Goal: Check status: Check status

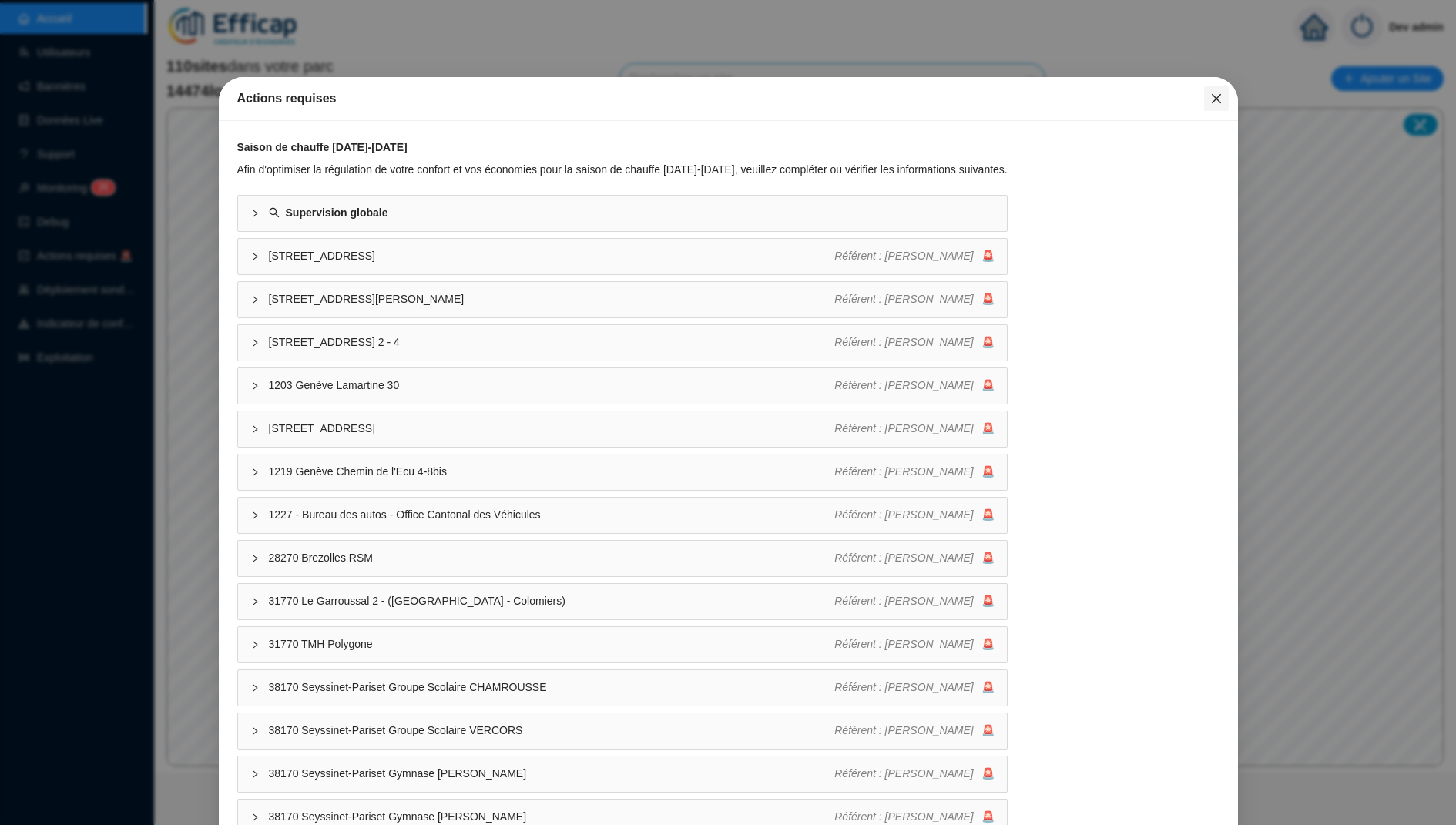
click at [1218, 93] on icon "close" at bounding box center [1216, 99] width 12 height 12
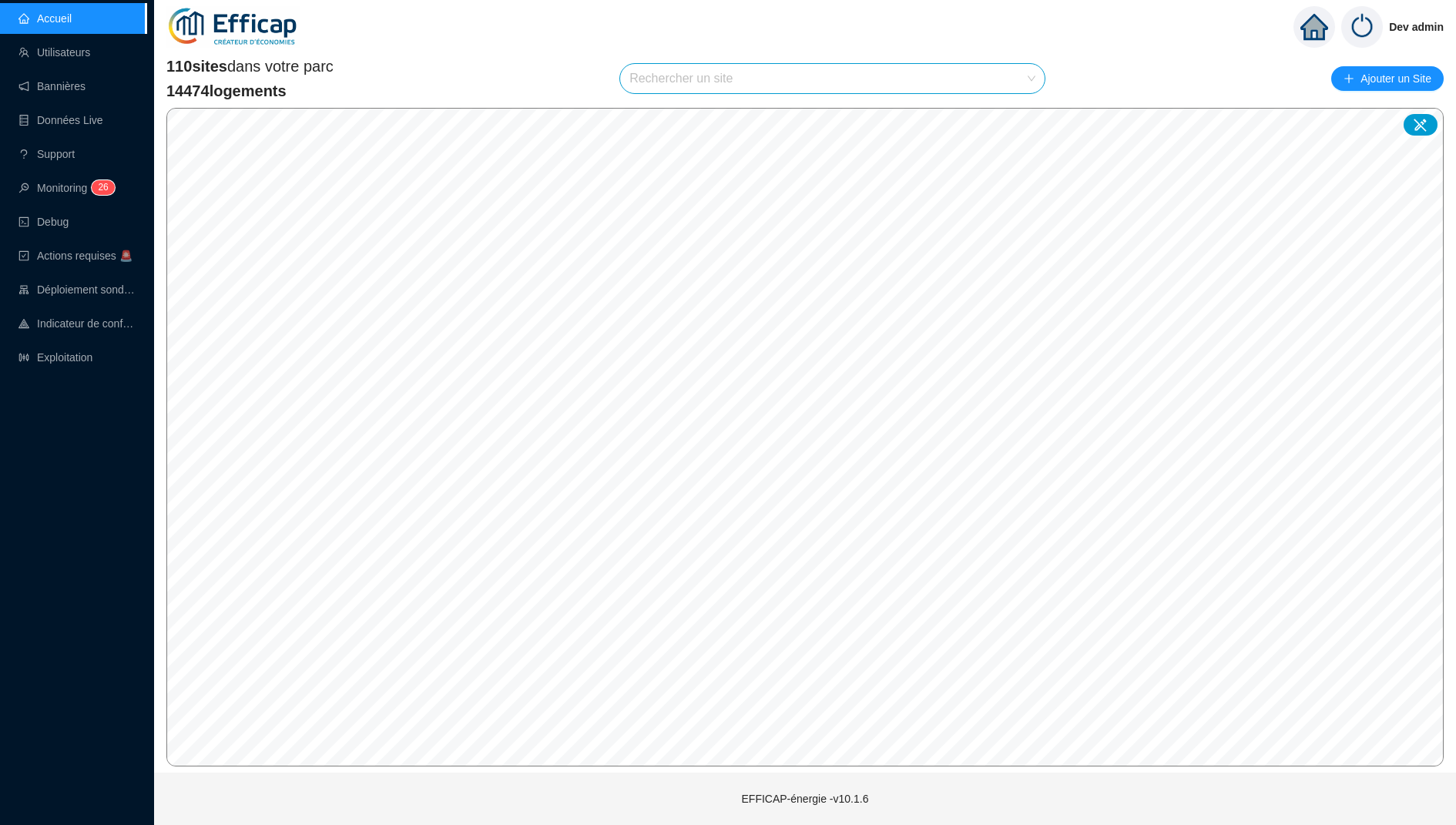
click at [734, 77] on input "search" at bounding box center [825, 78] width 392 height 29
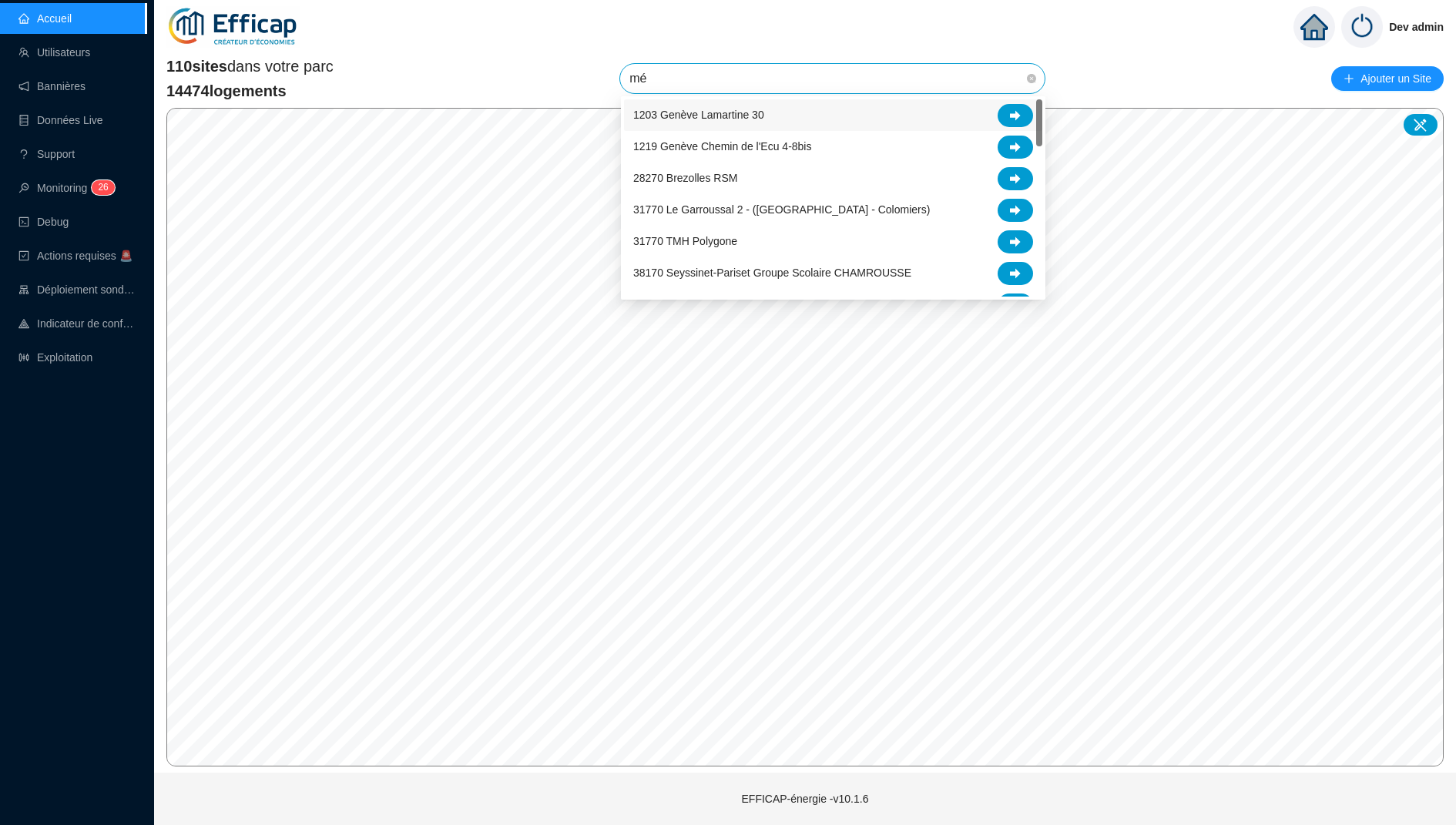
type input "mér"
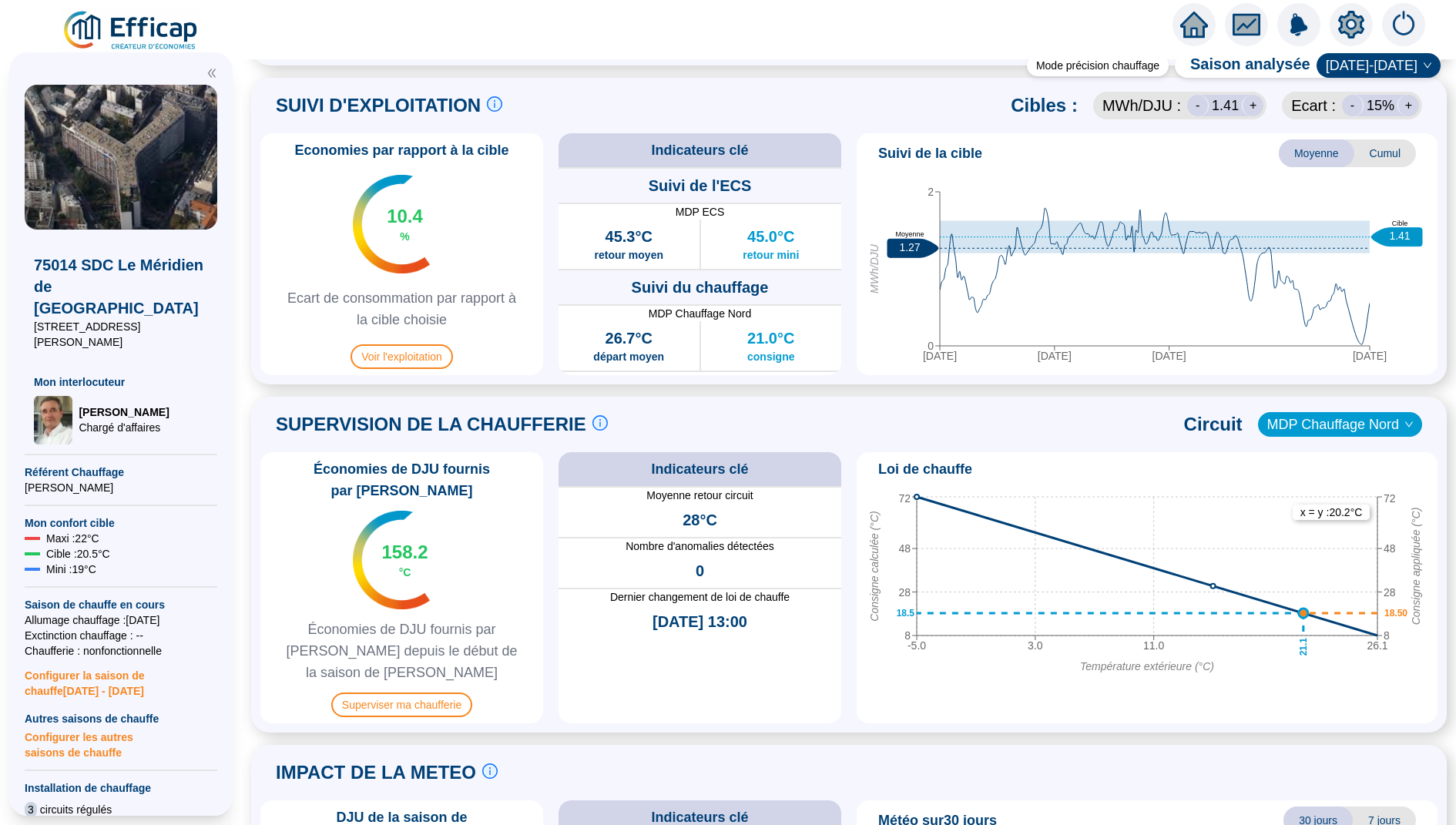
scroll to position [801, 0]
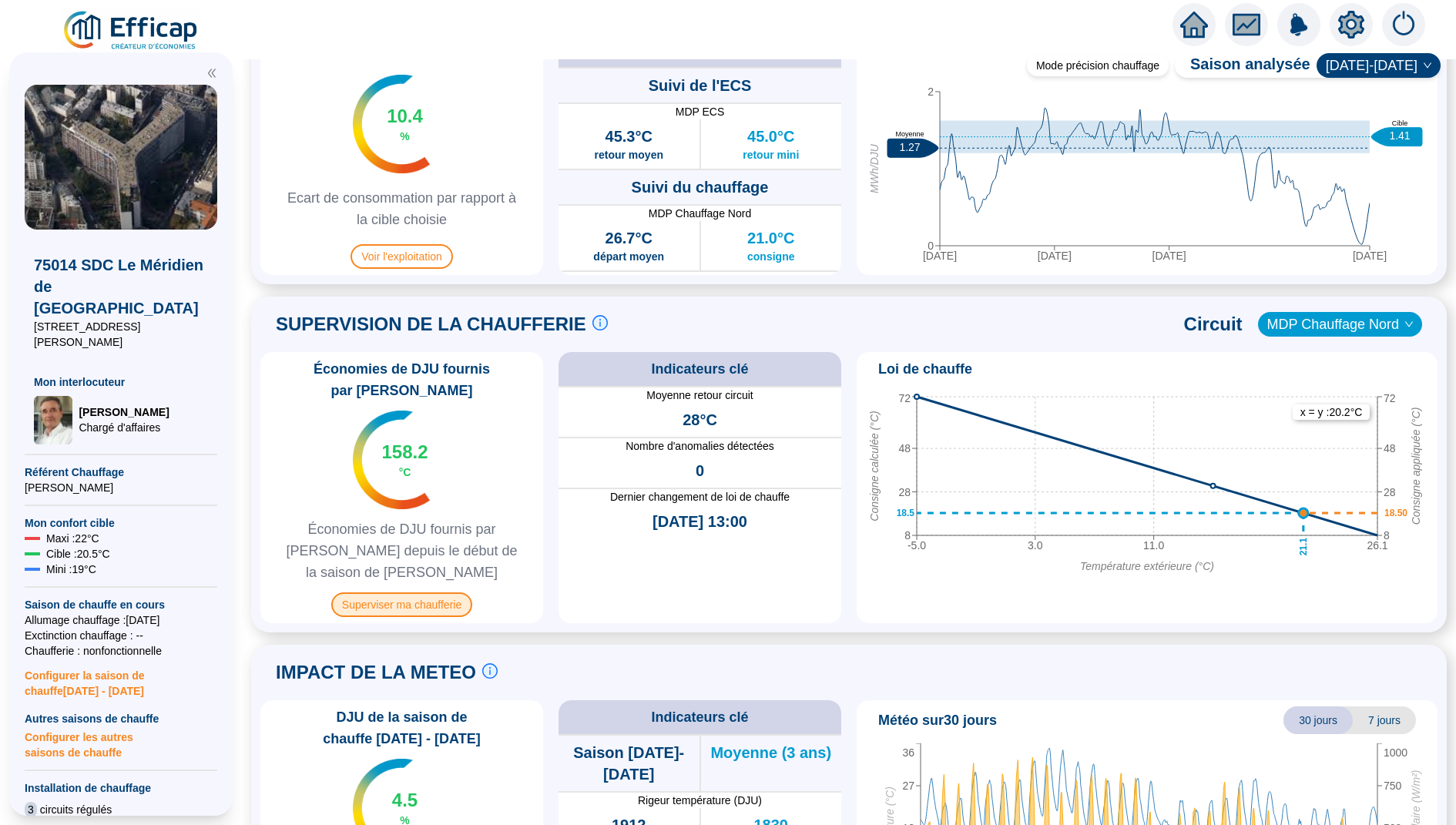
click at [417, 593] on span "Superviser ma chaufferie" at bounding box center [402, 605] width 141 height 25
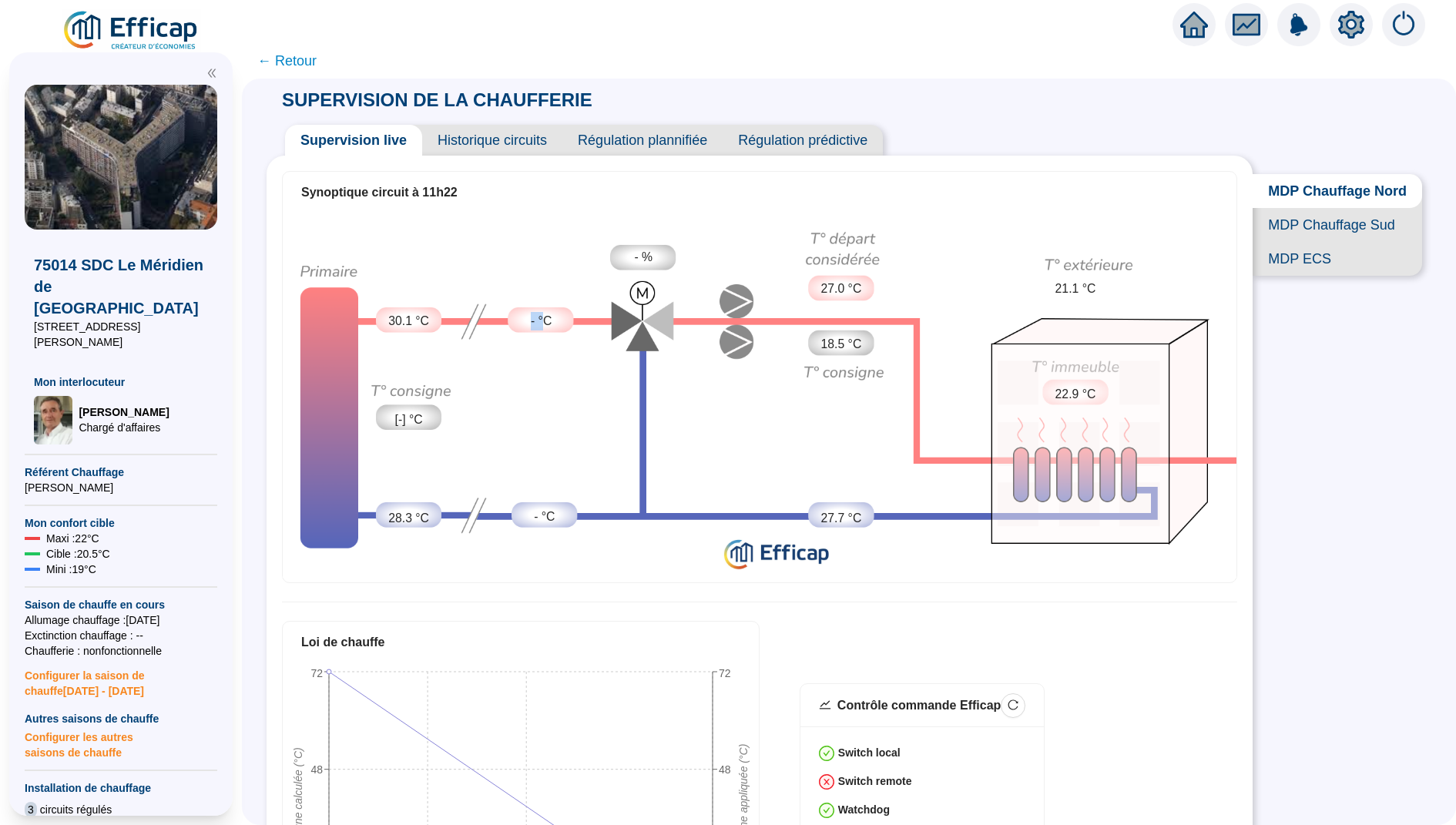
drag, startPoint x: 527, startPoint y: 318, endPoint x: 543, endPoint y: 318, distance: 16.0
click at [543, 318] on div "- °C" at bounding box center [541, 321] width 65 height 26
click at [388, 322] on span "30.1 °C" at bounding box center [409, 321] width 41 height 19
click at [545, 322] on span "- °C" at bounding box center [541, 321] width 21 height 19
click at [527, 317] on div "- °C" at bounding box center [541, 321] width 65 height 26
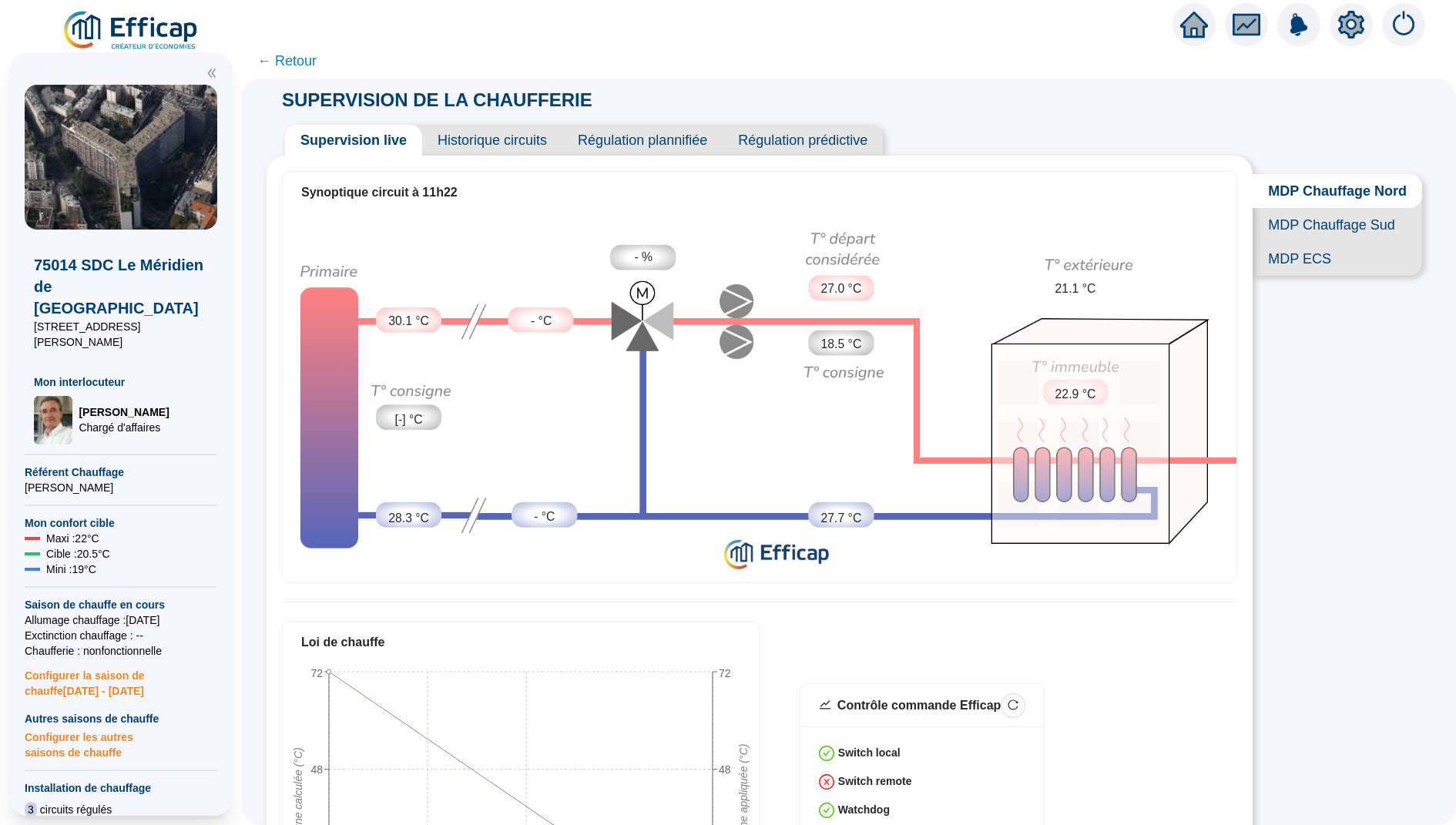
click at [302, 59] on span "← Retour" at bounding box center [286, 60] width 59 height 21
